Goal: Information Seeking & Learning: Learn about a topic

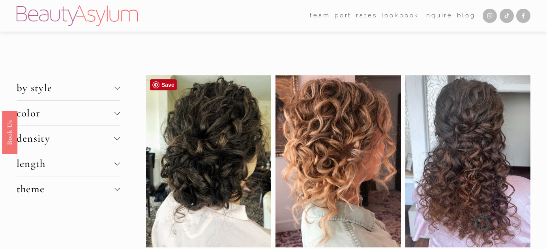
click at [188, 171] on div at bounding box center [208, 161] width 125 height 172
click at [162, 83] on link "Save" at bounding box center [163, 84] width 27 height 11
click at [292, 81] on link "Save" at bounding box center [293, 84] width 27 height 11
click at [164, 84] on link "Save" at bounding box center [163, 84] width 27 height 11
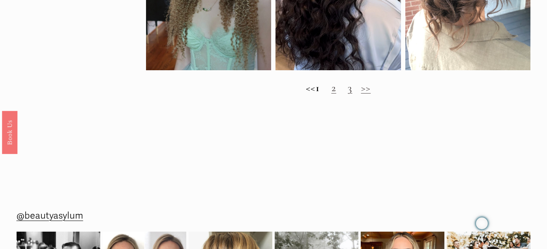
scroll to position [687, 0]
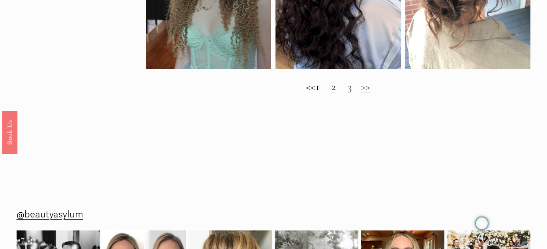
click at [337, 87] on link "2" at bounding box center [334, 86] width 5 height 13
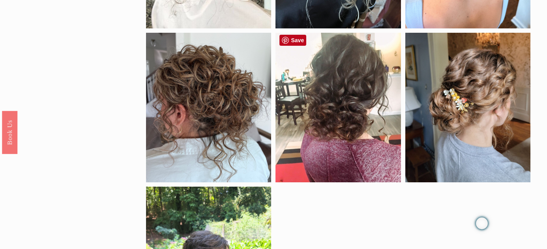
scroll to position [221, 0]
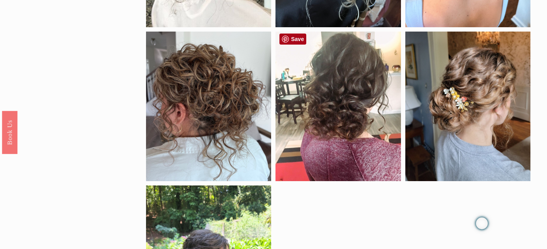
click at [299, 34] on link "Save" at bounding box center [293, 39] width 27 height 11
click at [295, 35] on link "Save" at bounding box center [293, 39] width 27 height 11
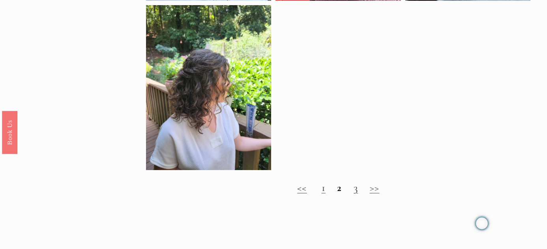
scroll to position [420, 0]
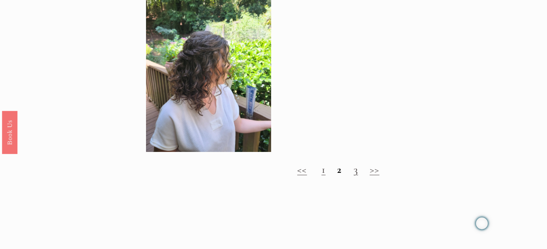
click at [357, 167] on link "3" at bounding box center [356, 169] width 4 height 13
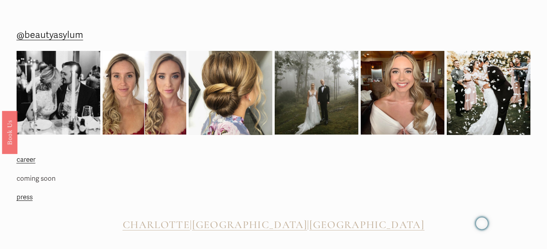
scroll to position [725, 0]
